Goal: Navigation & Orientation: Find specific page/section

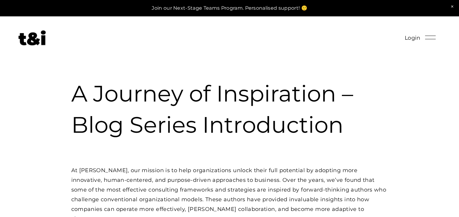
click at [32, 40] on img at bounding box center [32, 37] width 27 height 15
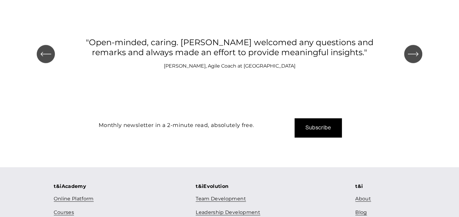
scroll to position [738, 0]
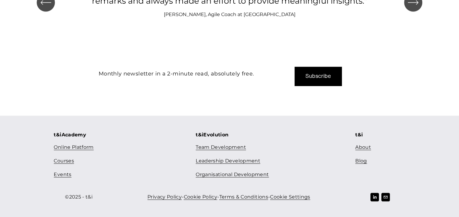
click at [362, 145] on link "About" at bounding box center [363, 147] width 16 height 9
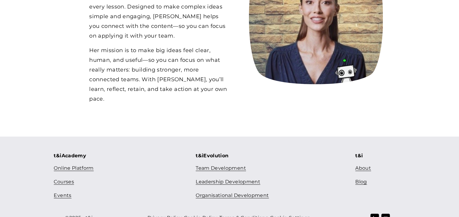
scroll to position [637, 0]
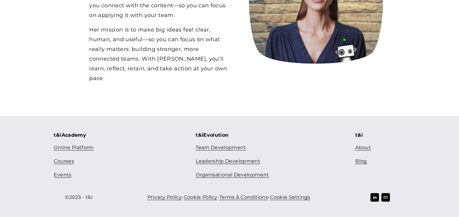
click at [63, 161] on link "Courses" at bounding box center [64, 161] width 20 height 9
